Goal: Browse casually: Explore the website without a specific task or goal

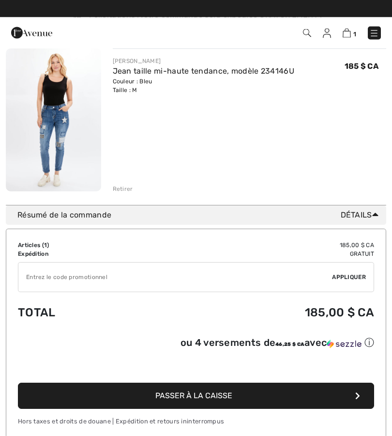
scroll to position [16, 0]
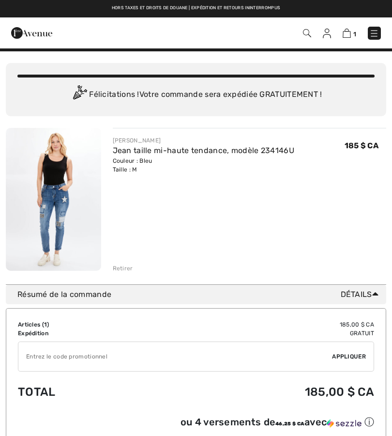
click at [71, 219] on img at bounding box center [53, 199] width 95 height 143
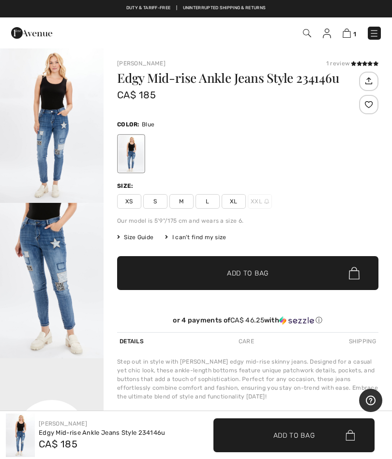
checkbox input "true"
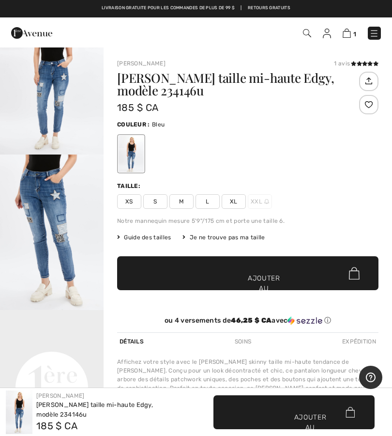
scroll to position [49, 0]
click at [66, 248] on img "2 / 4" at bounding box center [52, 231] width 104 height 155
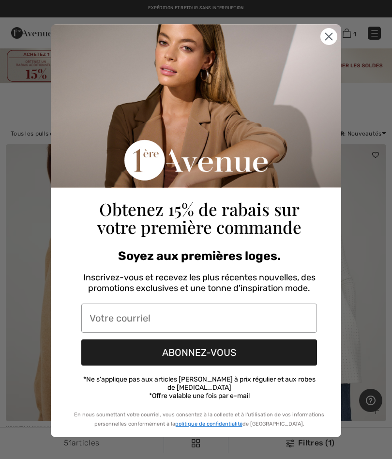
click at [328, 37] on icon "Close dialog" at bounding box center [329, 36] width 7 height 7
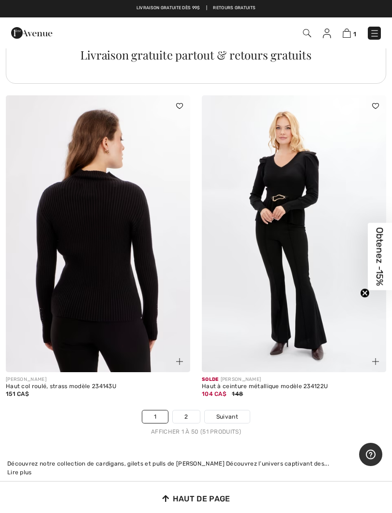
scroll to position [8204, 0]
click at [306, 251] on img at bounding box center [294, 234] width 185 height 277
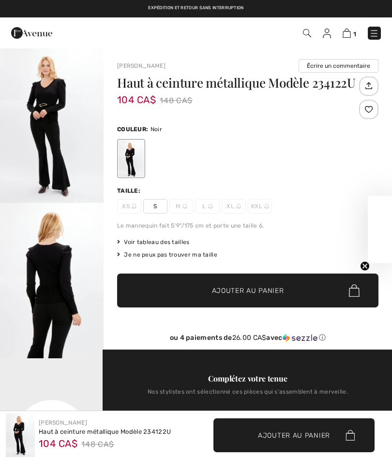
checkbox input "true"
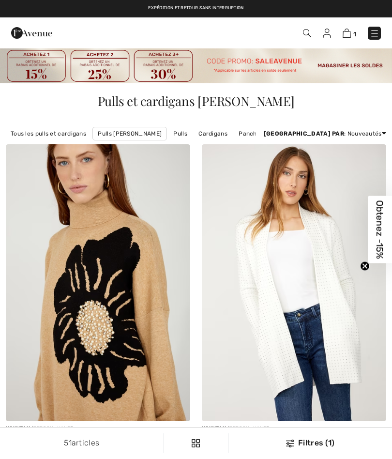
checkbox input "true"
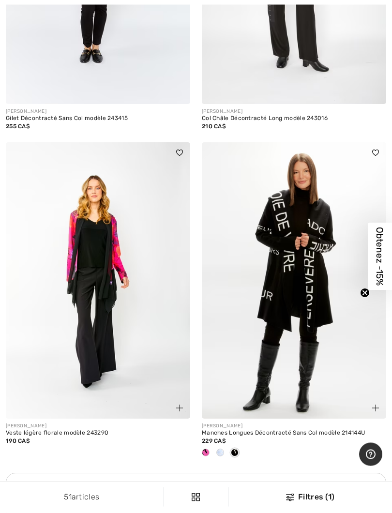
scroll to position [7761, 0]
click at [109, 301] on img at bounding box center [98, 280] width 185 height 277
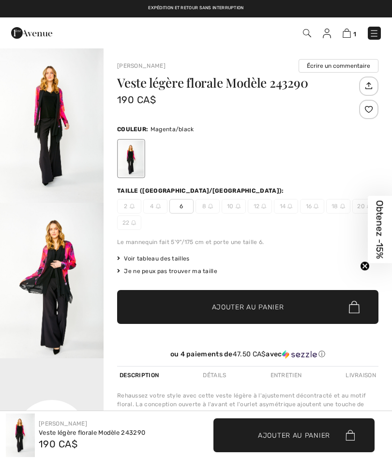
checkbox input "true"
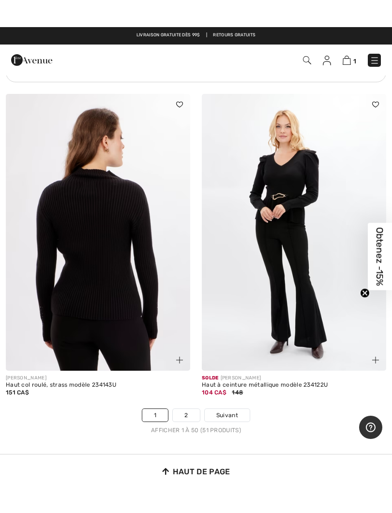
scroll to position [8224, 0]
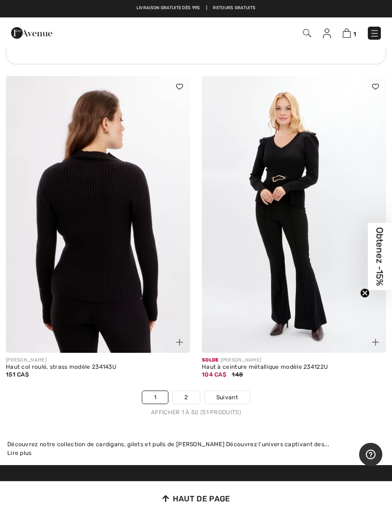
click at [226, 393] on span "Suivant" at bounding box center [228, 397] width 22 height 9
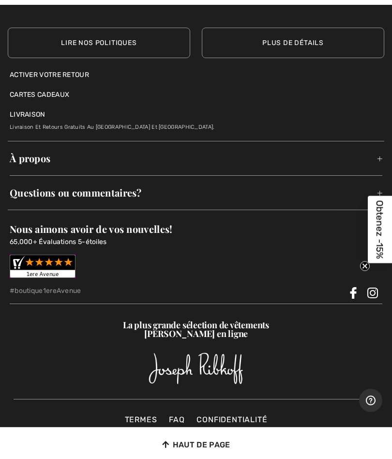
scroll to position [957, 0]
